Goal: Information Seeking & Learning: Learn about a topic

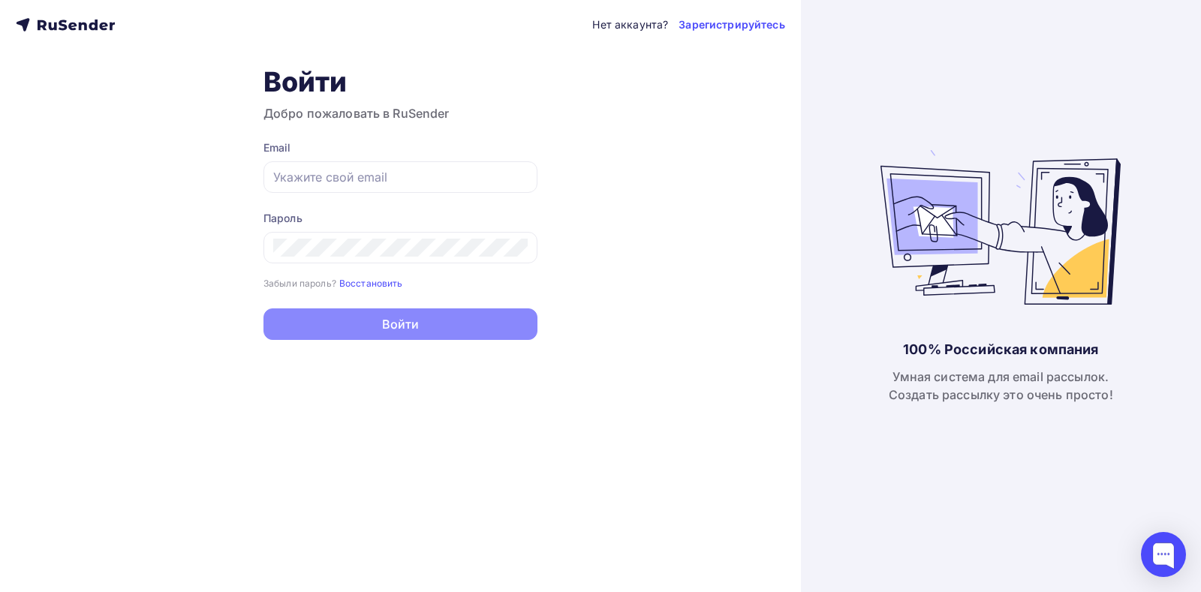
type input "[EMAIL_ADDRESS][DOMAIN_NAME]"
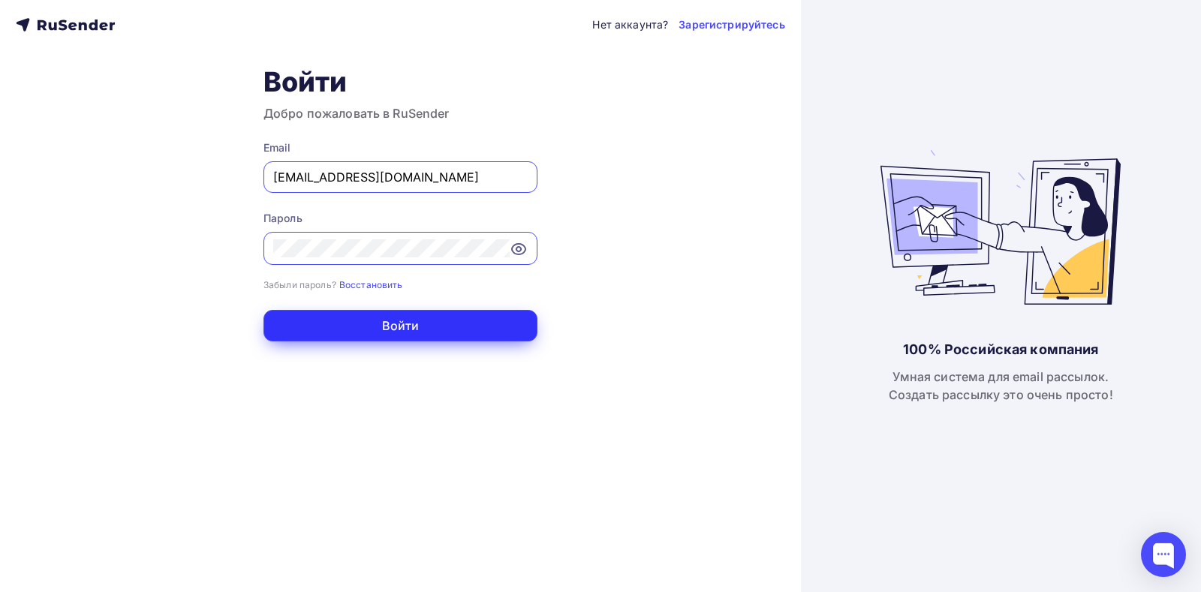
click at [389, 324] on button "Войти" at bounding box center [400, 326] width 274 height 32
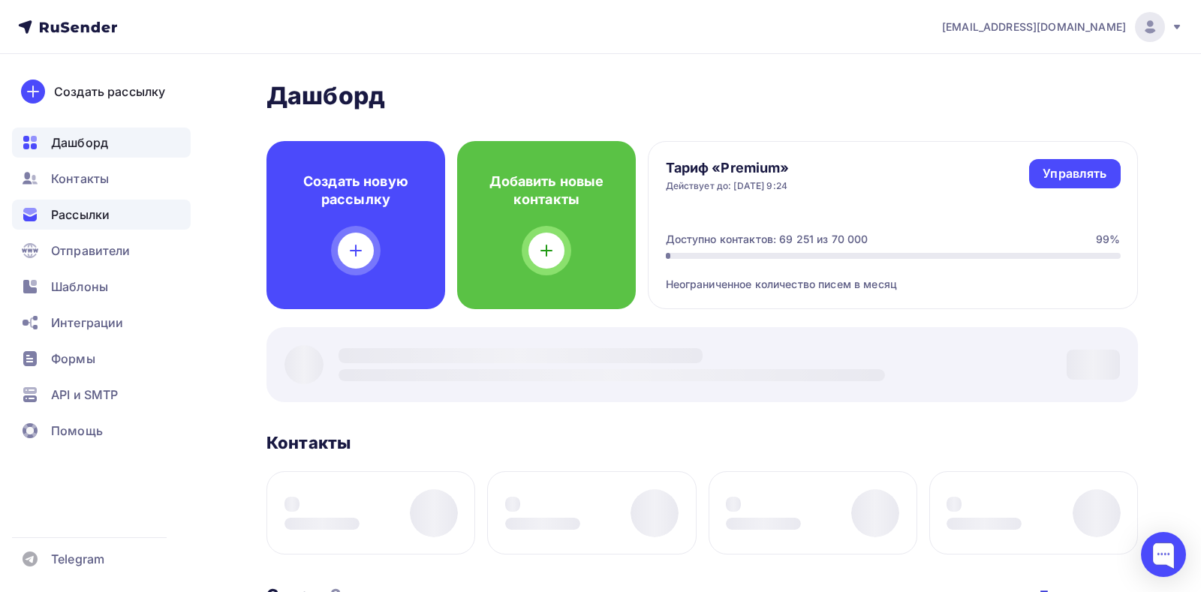
click at [87, 209] on span "Рассылки" at bounding box center [80, 215] width 59 height 18
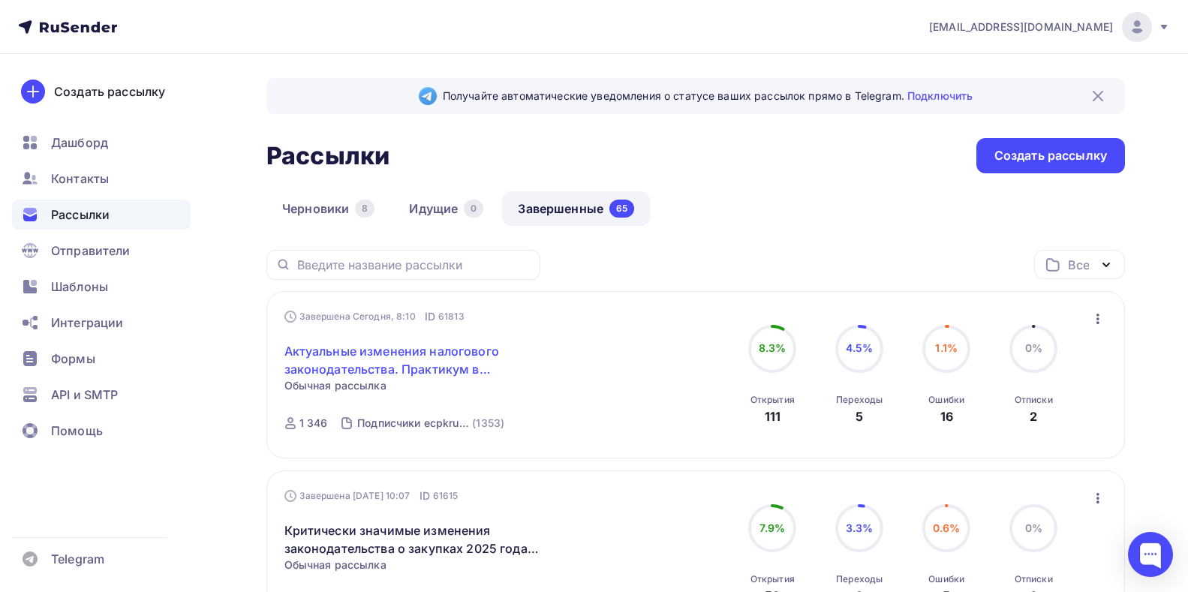
click at [342, 348] on link "Актуальные изменения налогового законодательства. Практикум в [GEOGRAPHIC_DATA]" at bounding box center [412, 360] width 257 height 36
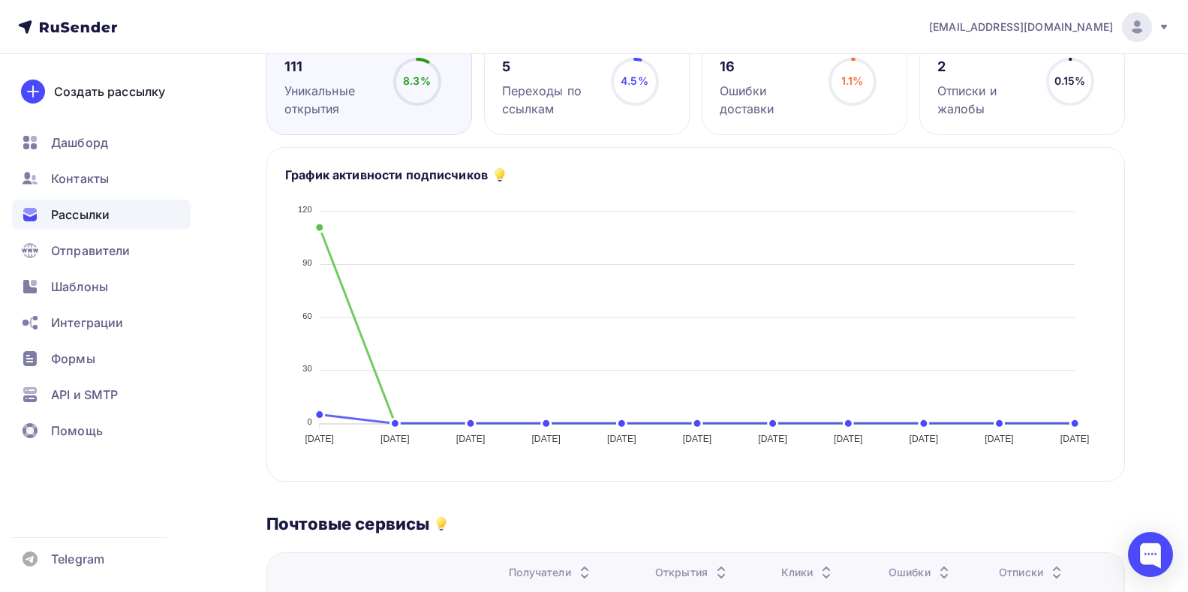
scroll to position [232, 0]
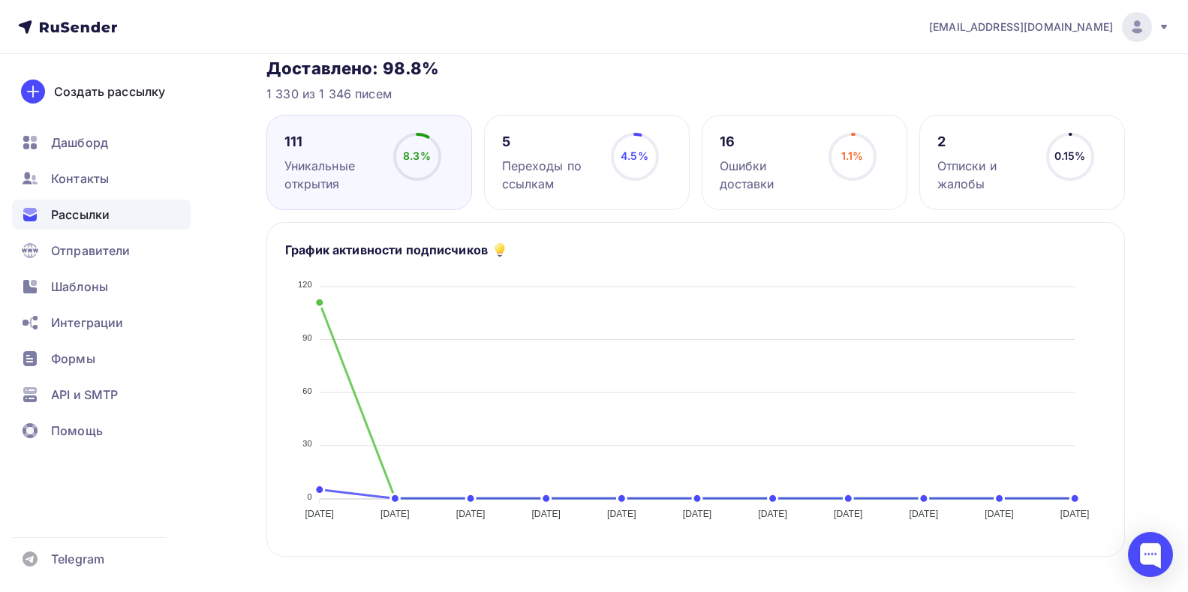
click at [541, 167] on div "Переходы по ссылкам" at bounding box center [549, 175] width 95 height 36
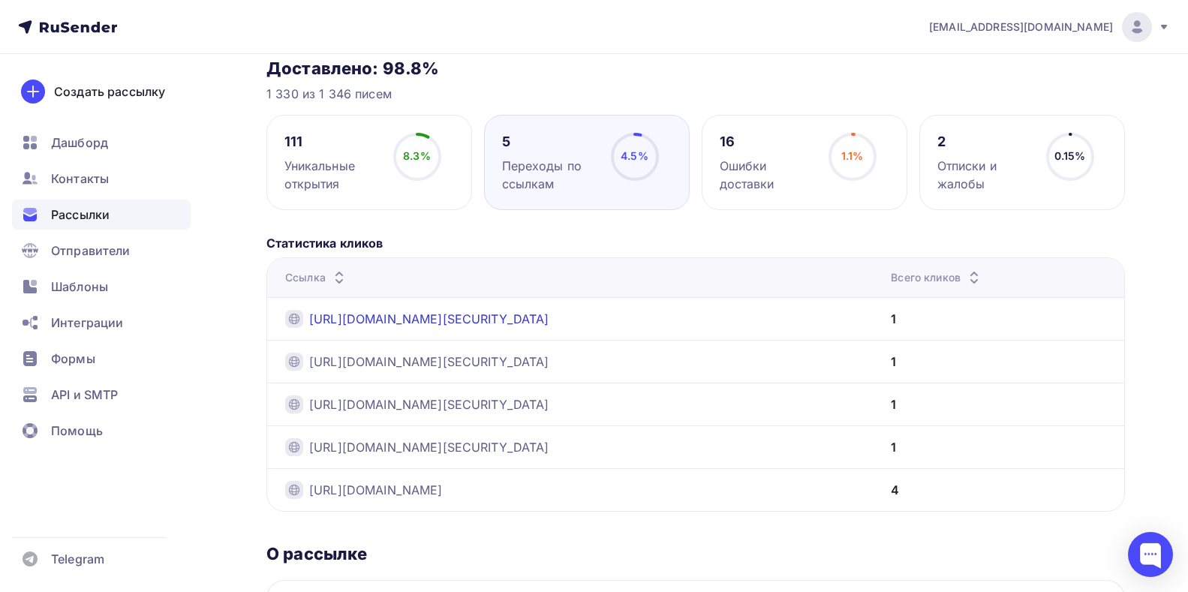
click at [461, 318] on link "[URL][DOMAIN_NAME][SECURITY_DATA]" at bounding box center [429, 319] width 240 height 18
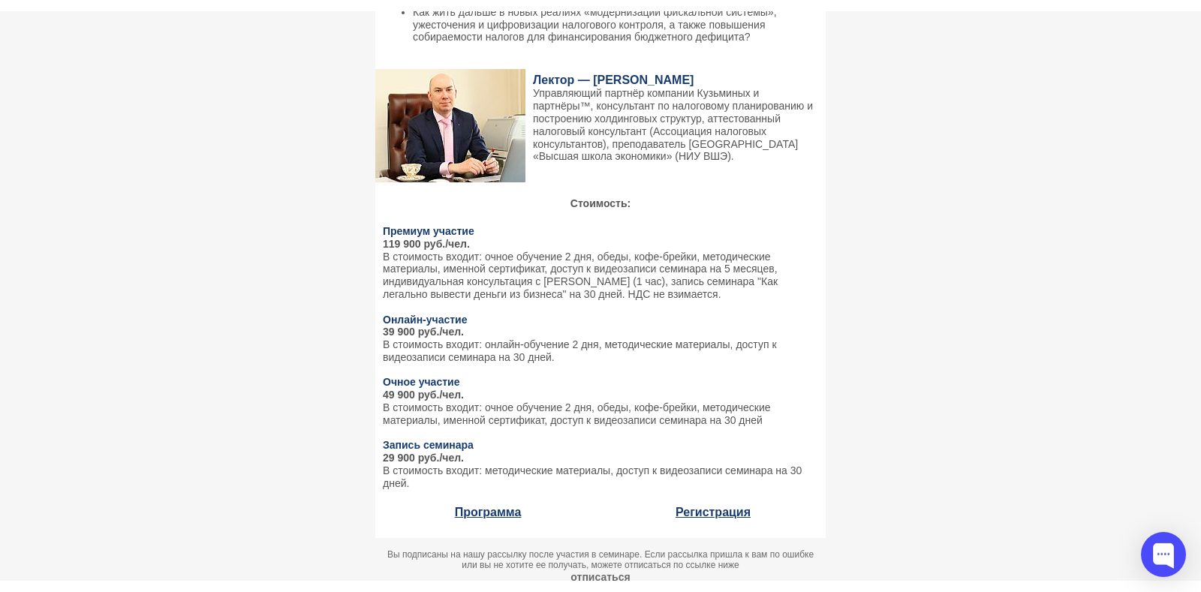
scroll to position [450, 0]
click at [465, 518] on link "Программа" at bounding box center [488, 511] width 67 height 13
